Goal: Communication & Community: Share content

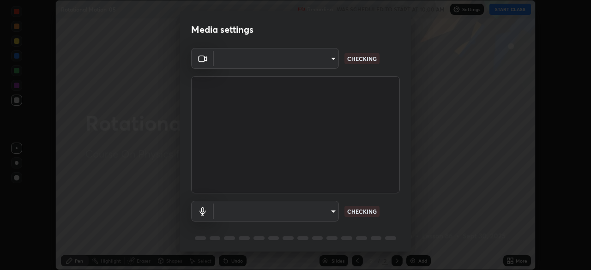
scroll to position [270, 590]
click at [335, 211] on body "Erase all Rotational Motion-05 Recording WAS SCHEDULED TO START AT 10:00 AM Set…" at bounding box center [295, 135] width 591 height 270
type input "49997c5035a380d1e4bfd67072f4403f37fcfd6159da511fce73e868ba03c42c"
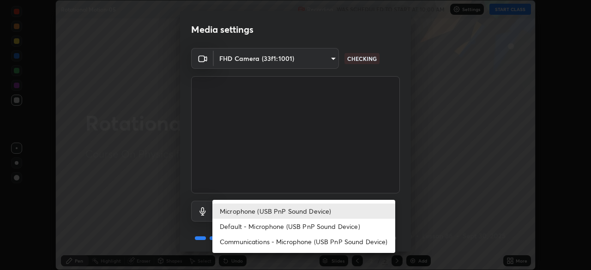
click at [325, 225] on li "Default - Microphone (USB PnP Sound Device)" at bounding box center [303, 226] width 183 height 15
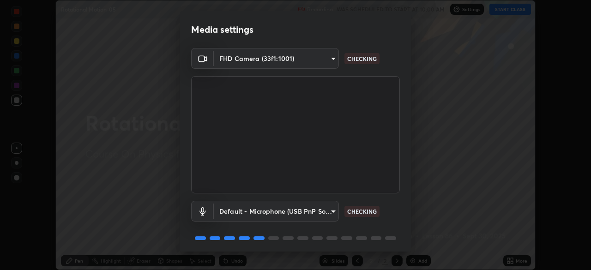
click at [327, 215] on body "Erase all Rotational Motion-05 Recording WAS SCHEDULED TO START AT 10:00 AM Set…" at bounding box center [295, 135] width 591 height 270
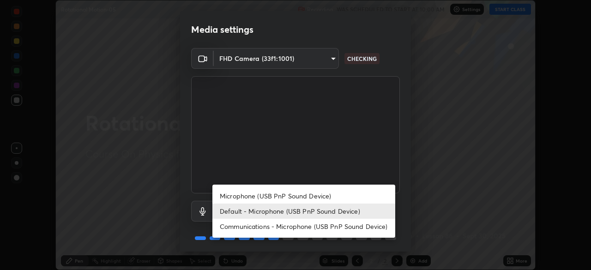
click at [328, 197] on li "Microphone (USB PnP Sound Device)" at bounding box center [303, 195] width 183 height 15
type input "b93cbfc37ea663615e2a2758e13d6489b429ad874a2ce90456402bbb4f5a5e7c"
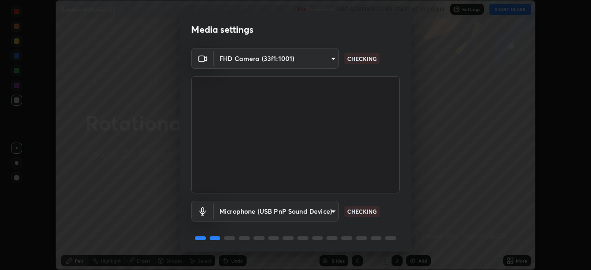
scroll to position [33, 0]
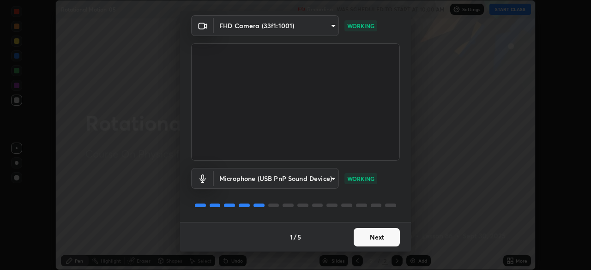
click at [382, 234] on button "Next" at bounding box center [376, 237] width 46 height 18
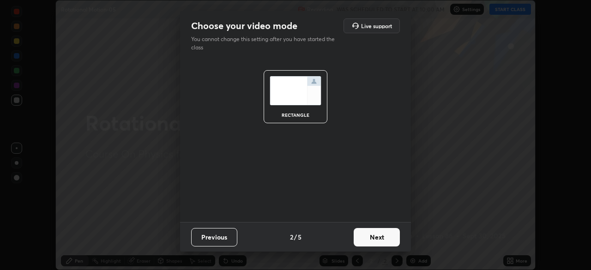
scroll to position [0, 0]
click at [379, 244] on button "Next" at bounding box center [376, 237] width 46 height 18
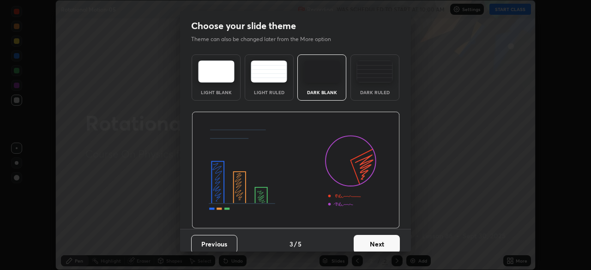
click at [385, 240] on button "Next" at bounding box center [376, 244] width 46 height 18
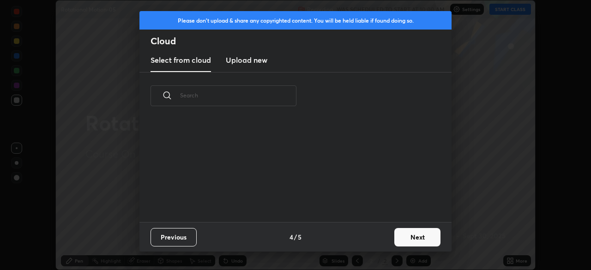
click at [404, 239] on button "Next" at bounding box center [417, 237] width 46 height 18
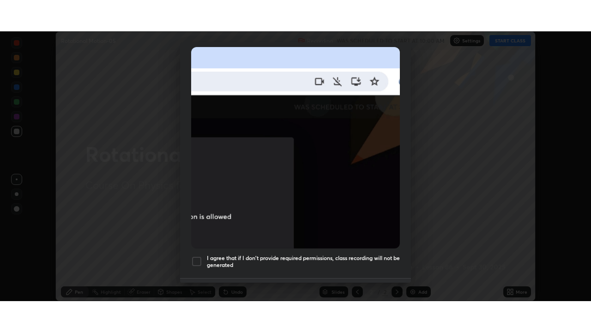
scroll to position [221, 0]
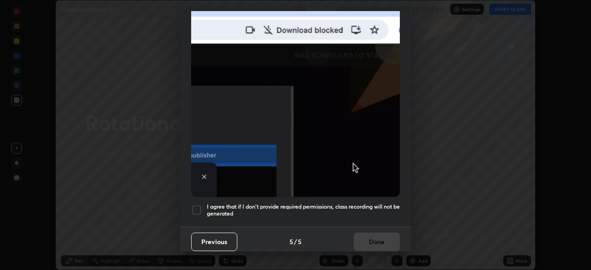
click at [360, 204] on h5 "I agree that if I don't provide required permissions, class recording will not …" at bounding box center [303, 210] width 193 height 14
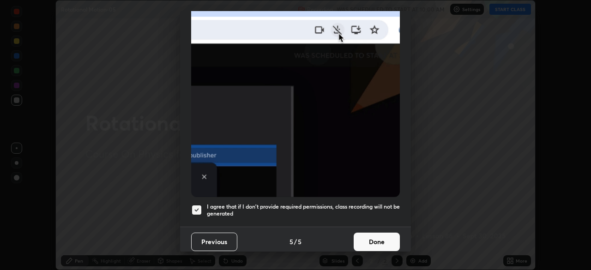
click at [369, 233] on button "Done" at bounding box center [376, 242] width 46 height 18
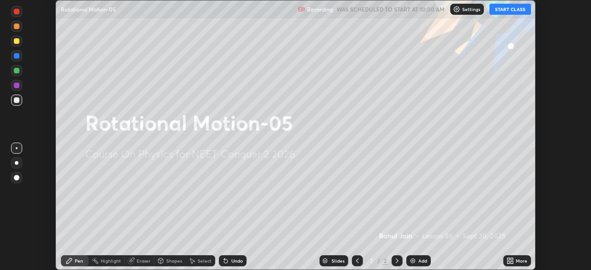
click at [508, 261] on icon at bounding box center [509, 260] width 7 height 7
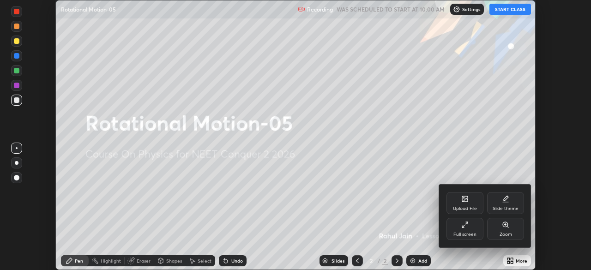
click at [457, 233] on div "Full screen" at bounding box center [464, 234] width 23 height 5
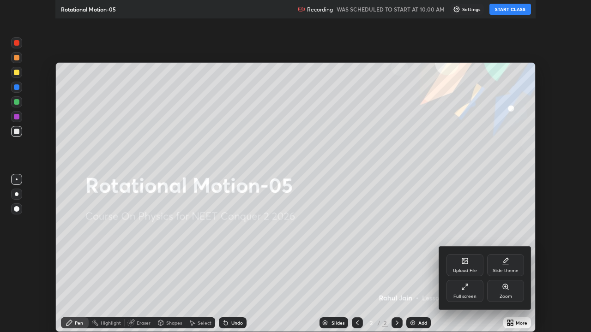
scroll to position [332, 591]
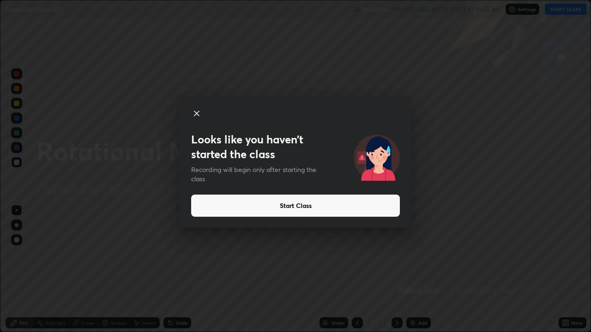
click at [208, 208] on button "Start Class" at bounding box center [295, 206] width 209 height 22
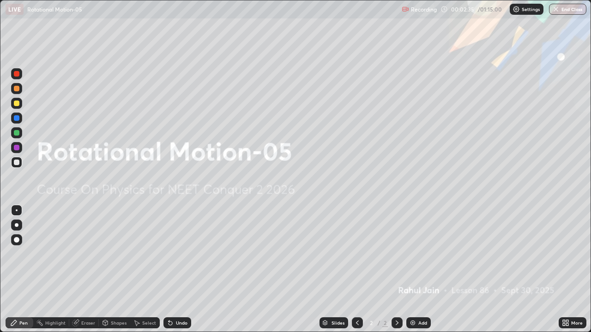
click at [414, 269] on img at bounding box center [412, 322] width 7 height 7
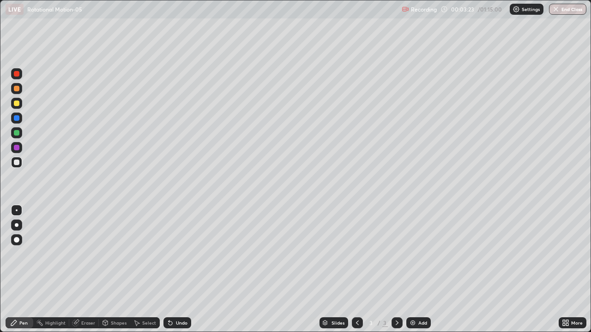
click at [355, 269] on icon at bounding box center [356, 322] width 7 height 7
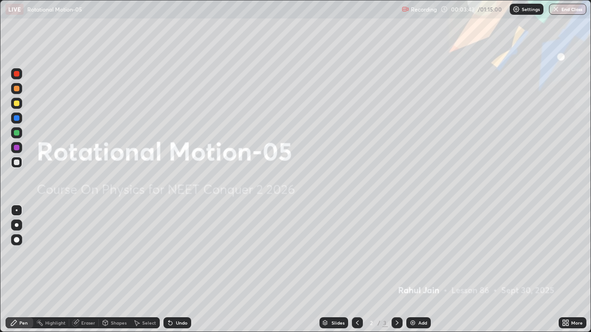
click at [394, 269] on icon at bounding box center [396, 322] width 7 height 7
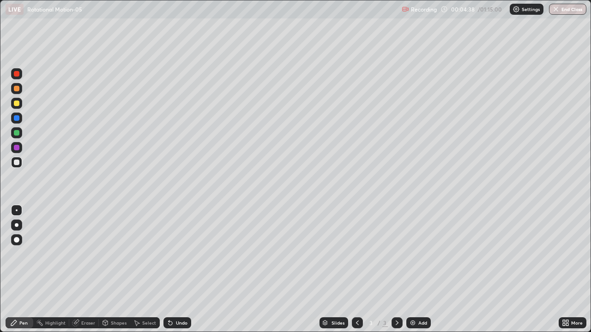
click at [356, 269] on icon at bounding box center [356, 322] width 7 height 7
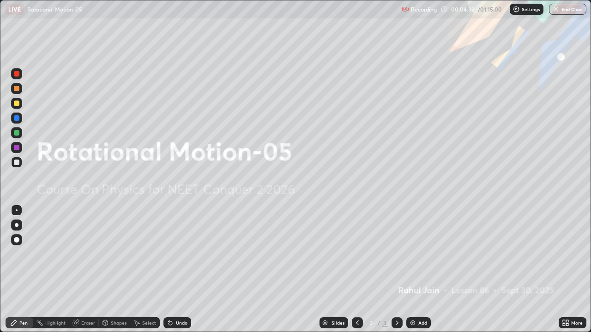
click at [397, 269] on icon at bounding box center [396, 322] width 7 height 7
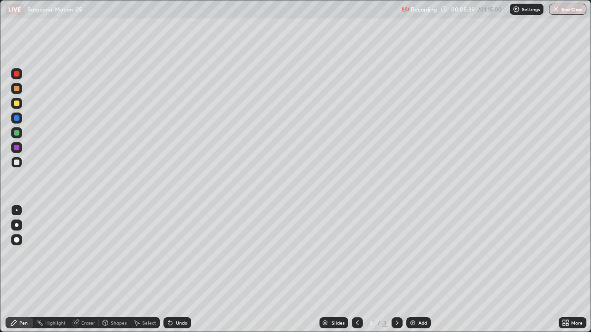
click at [21, 149] on div at bounding box center [16, 147] width 11 height 11
click at [18, 225] on div at bounding box center [17, 225] width 4 height 4
click at [172, 269] on div "Undo" at bounding box center [177, 322] width 28 height 11
click at [17, 104] on div at bounding box center [17, 104] width 6 height 6
click at [570, 269] on div "More" at bounding box center [572, 322] width 28 height 11
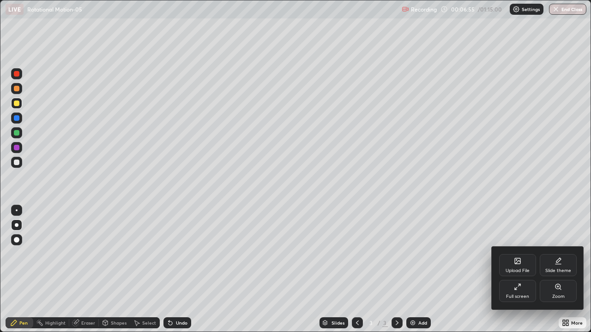
click at [514, 262] on icon at bounding box center [517, 261] width 6 height 6
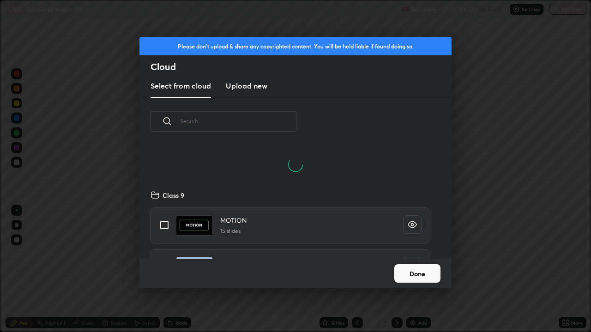
scroll to position [69, 296]
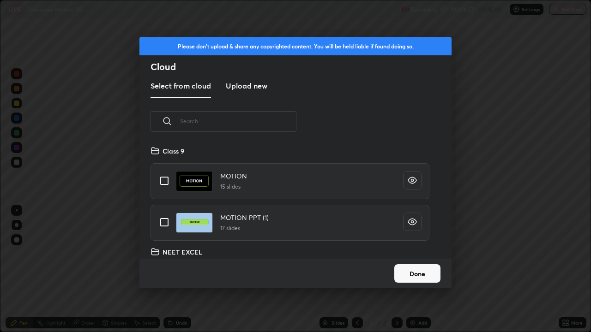
click at [270, 119] on input "text" at bounding box center [238, 120] width 116 height 39
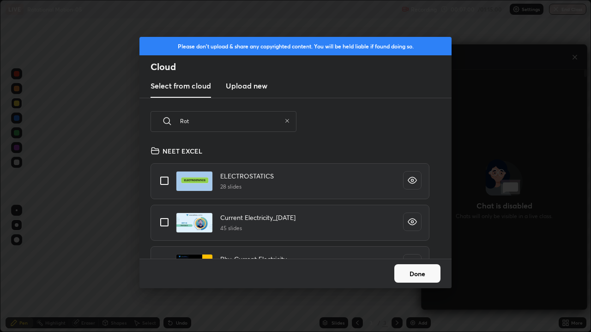
scroll to position [113, 296]
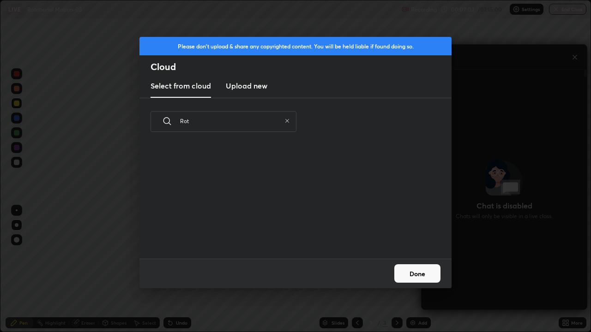
type input "Rot"
click at [287, 120] on icon at bounding box center [287, 121] width 4 height 4
click at [280, 121] on input "text" at bounding box center [230, 120] width 101 height 39
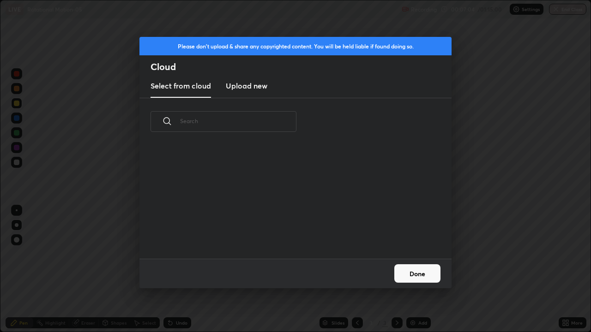
click at [285, 121] on input "text" at bounding box center [238, 120] width 116 height 39
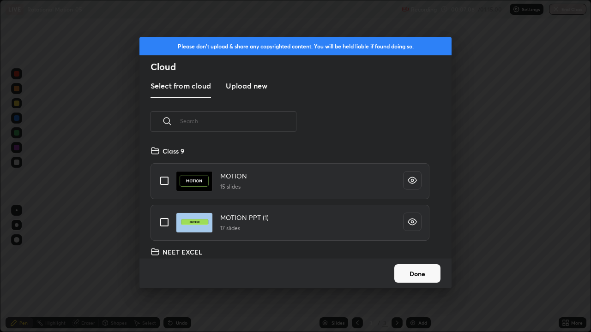
click at [473, 133] on div "Please don't upload & share any copyrighted content. You will be held liable if…" at bounding box center [295, 166] width 591 height 332
click at [431, 269] on button "Done" at bounding box center [417, 273] width 46 height 18
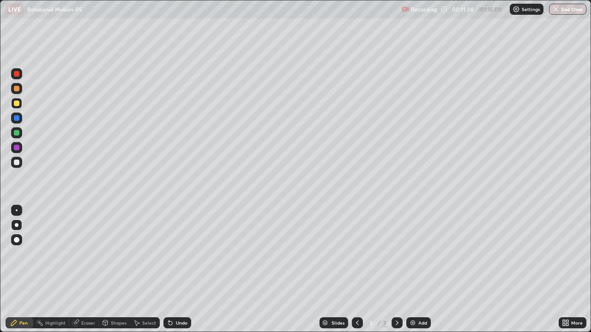
click at [17, 89] on div at bounding box center [17, 89] width 6 height 6
click at [412, 269] on img at bounding box center [412, 322] width 7 height 7
click at [59, 269] on div "Highlight" at bounding box center [55, 323] width 20 height 5
click at [14, 269] on circle at bounding box center [14, 276] width 1 height 1
click at [17, 269] on icon at bounding box center [17, 295] width 6 height 0
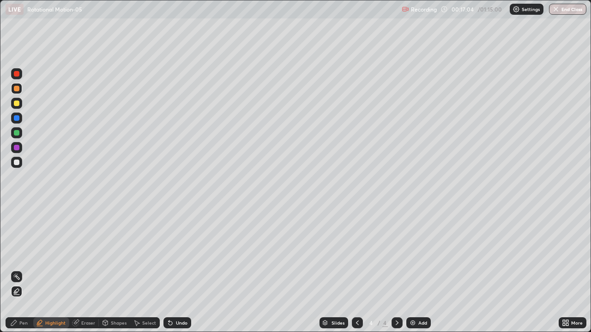
click at [18, 164] on div at bounding box center [17, 163] width 6 height 6
click at [23, 269] on div "Pen" at bounding box center [23, 323] width 8 height 5
click at [409, 269] on img at bounding box center [412, 322] width 7 height 7
click at [18, 150] on div at bounding box center [16, 147] width 11 height 11
click at [409, 269] on img at bounding box center [412, 322] width 7 height 7
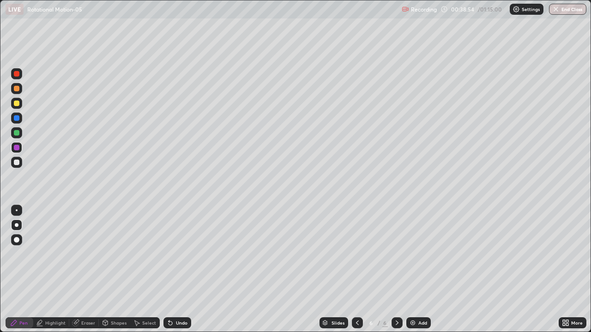
click at [418, 269] on div "Add" at bounding box center [422, 323] width 9 height 5
click at [20, 131] on div at bounding box center [16, 132] width 11 height 11
click at [13, 103] on div at bounding box center [16, 103] width 11 height 11
click at [356, 269] on icon at bounding box center [356, 322] width 7 height 7
click at [359, 269] on div at bounding box center [357, 323] width 11 height 18
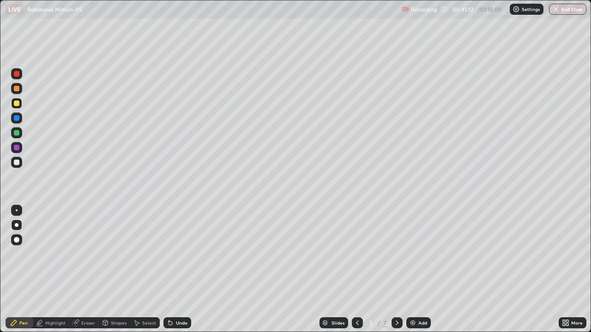
click at [354, 269] on div at bounding box center [357, 322] width 11 height 11
click at [356, 269] on icon at bounding box center [356, 322] width 7 height 7
click at [173, 269] on div "Undo" at bounding box center [177, 322] width 28 height 11
click at [171, 269] on div "Undo" at bounding box center [177, 322] width 28 height 11
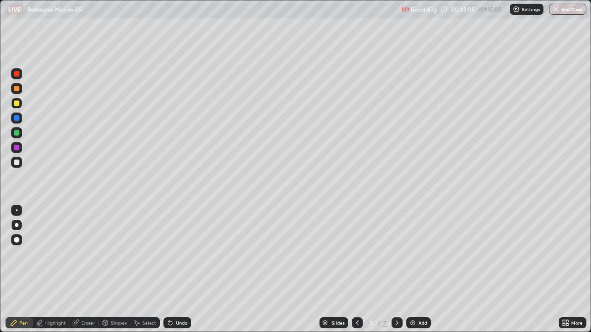
click at [396, 269] on icon at bounding box center [396, 323] width 3 height 5
click at [394, 269] on icon at bounding box center [396, 322] width 7 height 7
click at [395, 269] on icon at bounding box center [396, 323] width 3 height 5
click at [400, 269] on div at bounding box center [396, 323] width 11 height 18
click at [82, 269] on div "Eraser" at bounding box center [88, 323] width 14 height 5
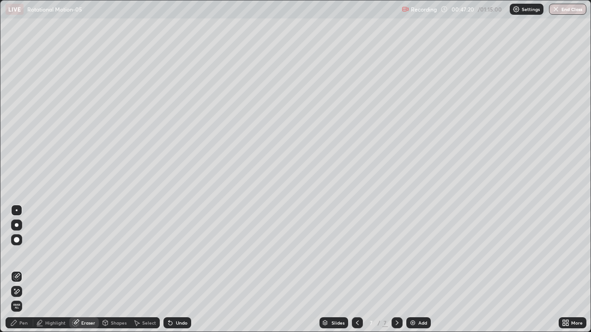
click at [18, 269] on icon at bounding box center [16, 292] width 7 height 8
click at [18, 269] on div "Pen" at bounding box center [20, 322] width 28 height 11
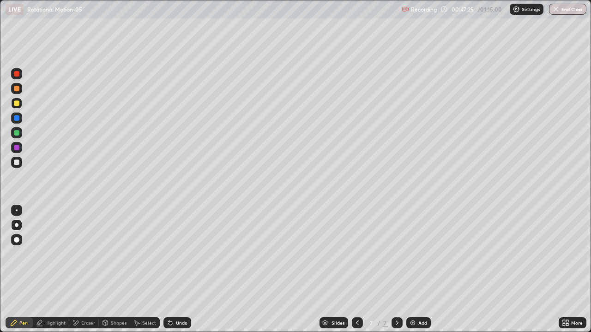
click at [415, 269] on img at bounding box center [412, 322] width 7 height 7
click at [17, 75] on div at bounding box center [17, 74] width 6 height 6
click at [18, 119] on div at bounding box center [17, 118] width 6 height 6
click at [411, 269] on img at bounding box center [412, 322] width 7 height 7
click at [78, 269] on icon at bounding box center [75, 323] width 7 height 8
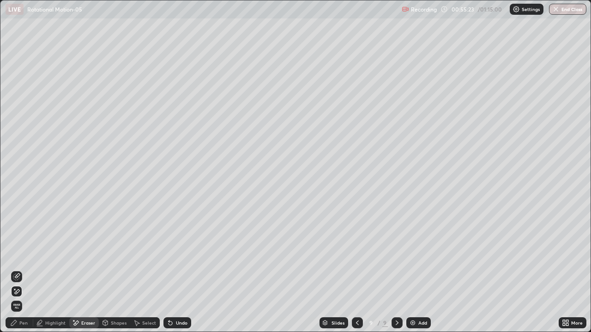
click at [18, 269] on icon at bounding box center [16, 292] width 7 height 8
click at [24, 269] on div "Pen" at bounding box center [20, 322] width 28 height 11
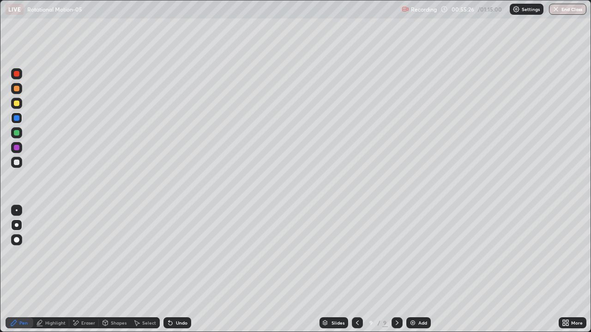
click at [17, 133] on div at bounding box center [17, 133] width 6 height 6
click at [169, 269] on icon at bounding box center [170, 324] width 4 height 4
click at [176, 269] on div "Undo" at bounding box center [182, 323] width 12 height 5
click at [416, 269] on div "Add" at bounding box center [418, 322] width 24 height 11
click at [176, 269] on div "Undo" at bounding box center [182, 323] width 12 height 5
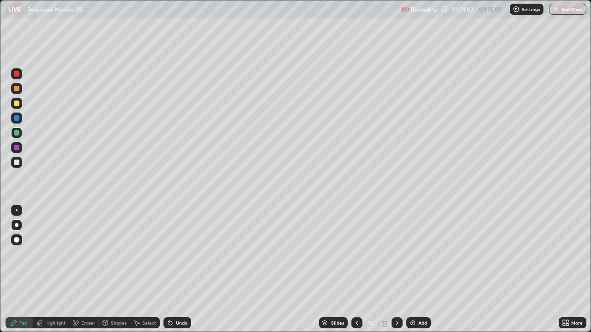
click at [415, 269] on div "Add" at bounding box center [418, 322] width 24 height 11
click at [16, 149] on div at bounding box center [17, 148] width 6 height 6
click at [18, 90] on div at bounding box center [17, 89] width 6 height 6
click at [181, 269] on div "Undo" at bounding box center [182, 323] width 12 height 5
click at [180, 269] on div "Undo" at bounding box center [182, 323] width 12 height 5
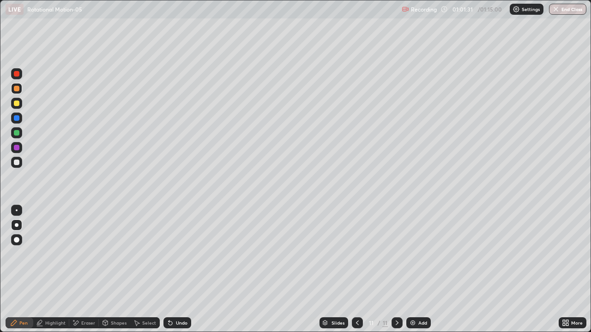
click at [178, 269] on div "Undo" at bounding box center [177, 322] width 28 height 11
click at [19, 147] on div at bounding box center [17, 148] width 6 height 6
click at [181, 269] on div "Undo" at bounding box center [182, 323] width 12 height 5
click at [356, 269] on icon at bounding box center [356, 322] width 7 height 7
click at [18, 90] on div at bounding box center [17, 89] width 6 height 6
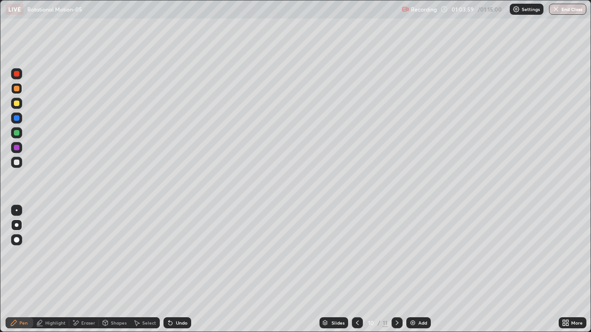
click at [184, 269] on div "Undo" at bounding box center [182, 323] width 12 height 5
click at [180, 269] on div "Undo" at bounding box center [182, 323] width 12 height 5
click at [182, 269] on div "Undo" at bounding box center [182, 323] width 12 height 5
click at [182, 269] on div "Undo" at bounding box center [177, 322] width 28 height 11
click at [181, 269] on div "Undo" at bounding box center [177, 322] width 28 height 11
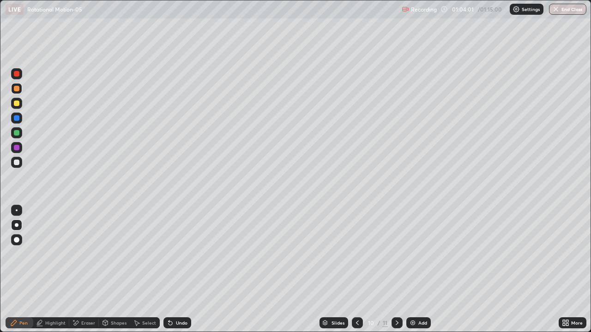
click at [185, 269] on div "Undo" at bounding box center [177, 322] width 28 height 11
click at [81, 269] on div "Eraser" at bounding box center [88, 323] width 14 height 5
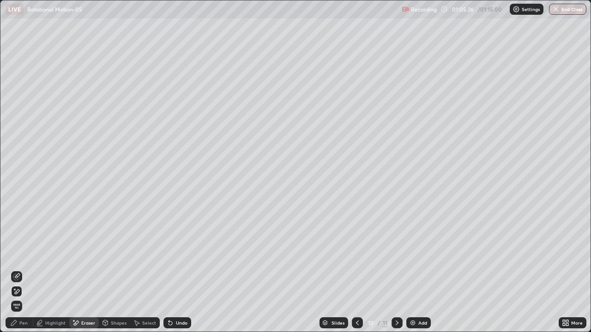
click at [18, 269] on icon at bounding box center [17, 291] width 5 height 5
click at [26, 269] on div "Pen" at bounding box center [23, 323] width 8 height 5
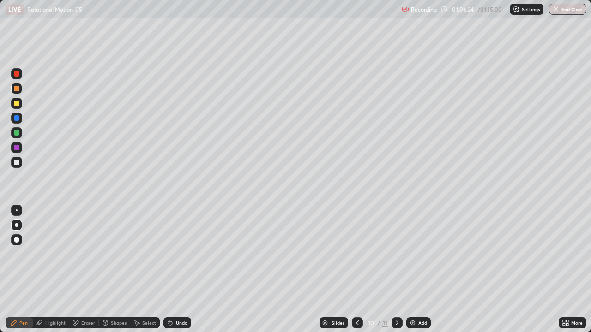
click at [168, 269] on icon at bounding box center [170, 324] width 4 height 4
click at [396, 269] on icon at bounding box center [396, 322] width 7 height 7
click at [564, 10] on button "End Class" at bounding box center [567, 9] width 36 height 11
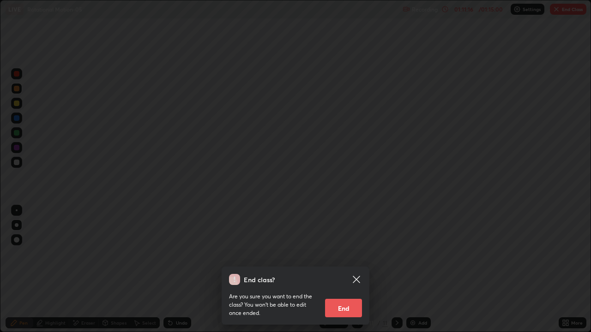
click at [342, 269] on button "End" at bounding box center [343, 308] width 37 height 18
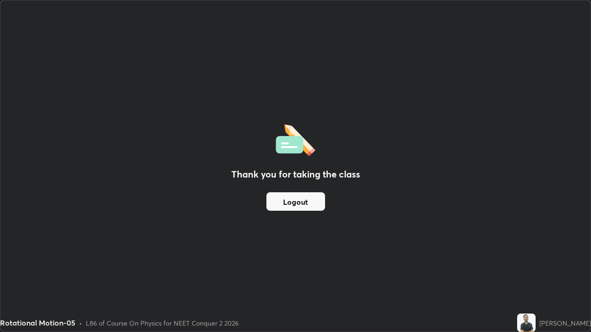
click at [301, 203] on button "Logout" at bounding box center [295, 201] width 59 height 18
